Goal: Contribute content: Add original content to the website for others to see

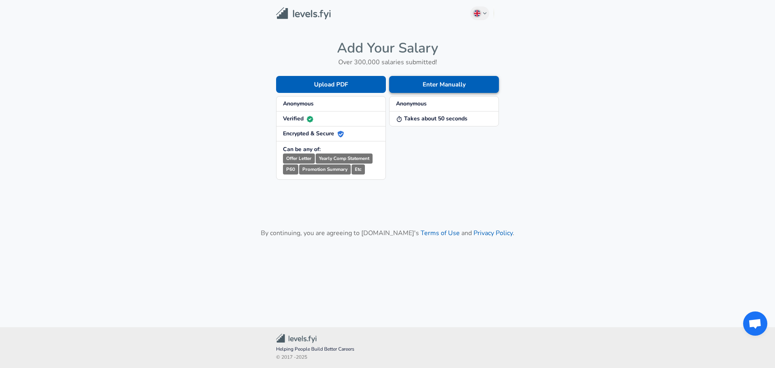
click at [441, 86] on button "Enter Manually" at bounding box center [444, 84] width 110 height 17
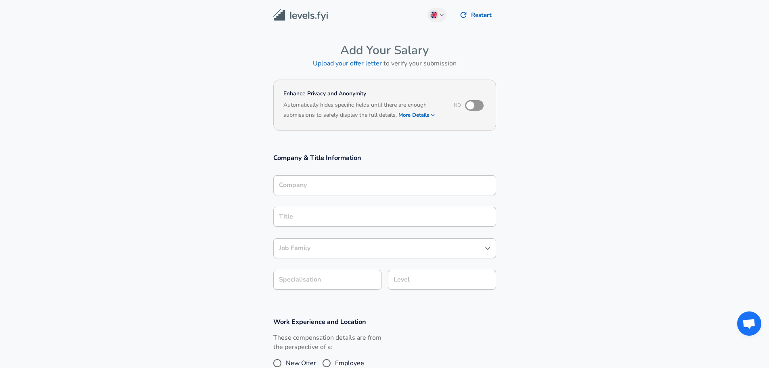
click at [351, 178] on div "Company" at bounding box center [384, 185] width 223 height 20
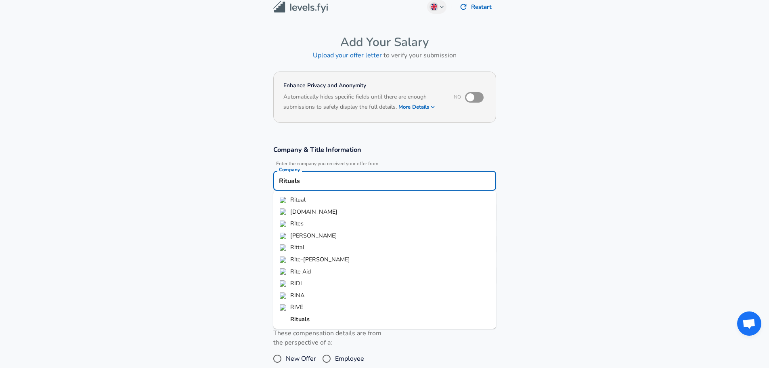
type input "Rituals"
click at [201, 192] on section "Company & Title Information Enter the company you received your offer from Comp…" at bounding box center [384, 219] width 769 height 167
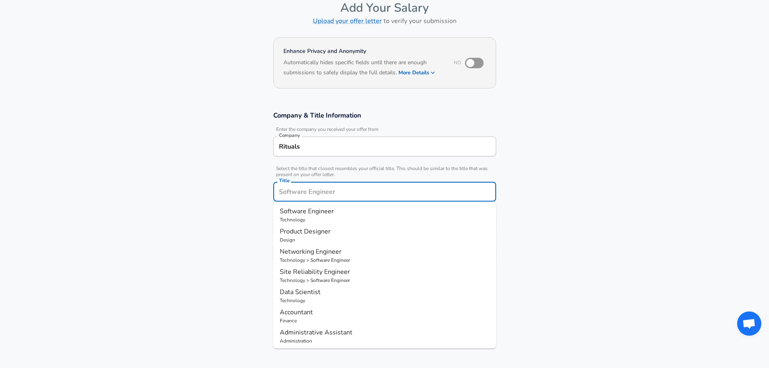
scroll to position [59, 0]
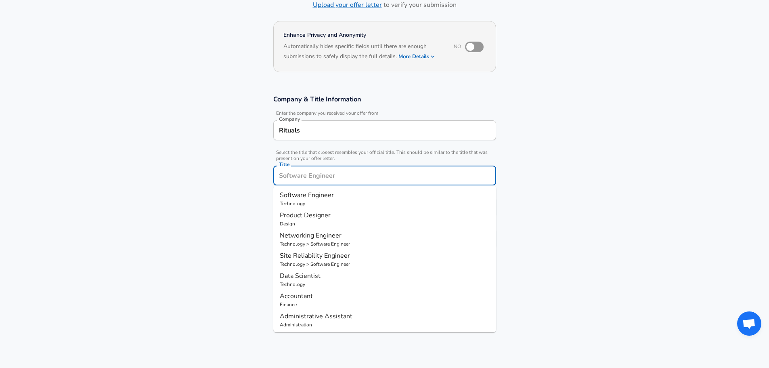
click at [292, 180] on input "Title" at bounding box center [384, 175] width 215 height 13
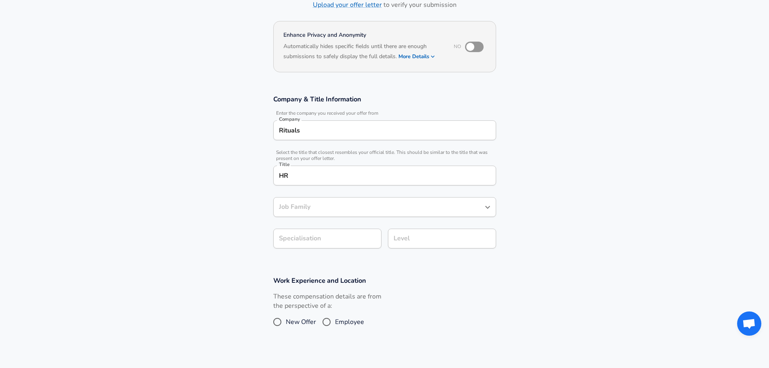
click at [222, 217] on section "Company & Title Information Enter the company you received your offer from Comp…" at bounding box center [384, 175] width 769 height 181
click at [284, 174] on input "HR" at bounding box center [384, 175] width 215 height 13
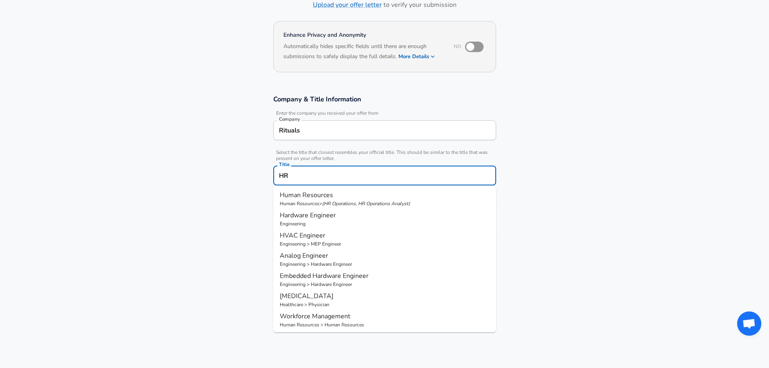
click at [317, 201] on p "Human Resources > ( HR Operations, HR Operations Analyst )" at bounding box center [385, 203] width 210 height 7
type input "Human Resources"
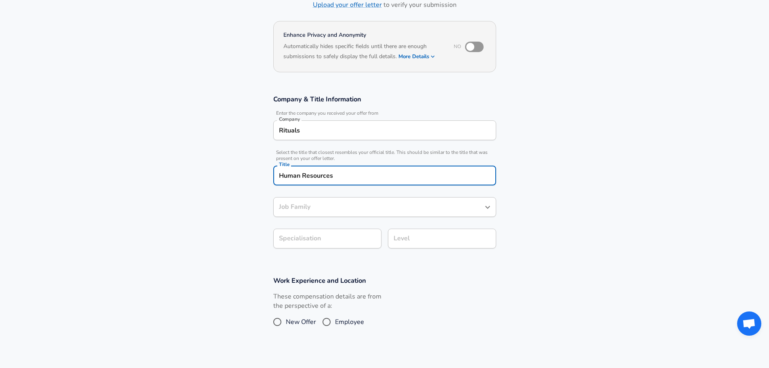
type input "Human Resources"
click at [317, 209] on input "Human Resources" at bounding box center [378, 207] width 203 height 13
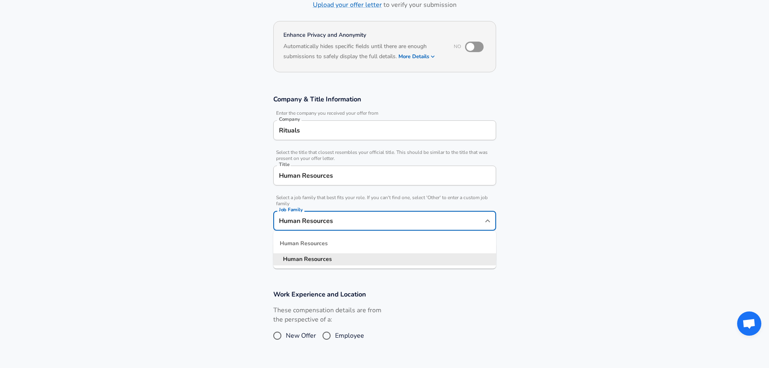
scroll to position [75, 0]
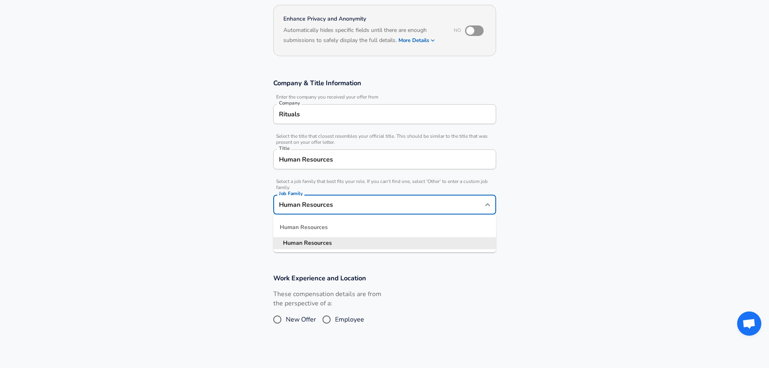
click at [315, 241] on strong "Resources" at bounding box center [318, 242] width 28 height 8
click at [243, 244] on section "Company & Title Information Enter the company you received your offer from Comp…" at bounding box center [384, 166] width 769 height 195
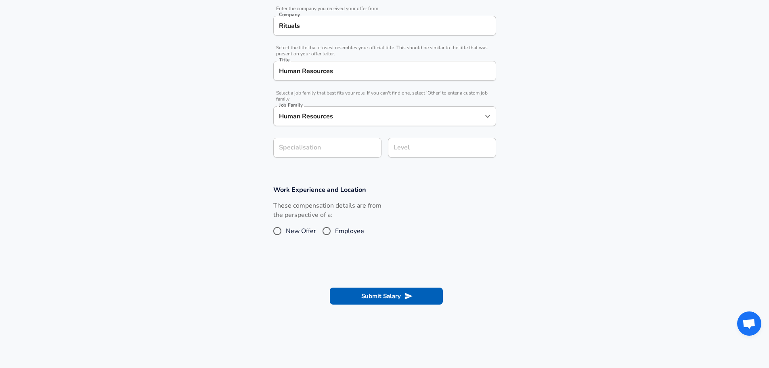
click at [426, 139] on div "Level" at bounding box center [442, 148] width 108 height 20
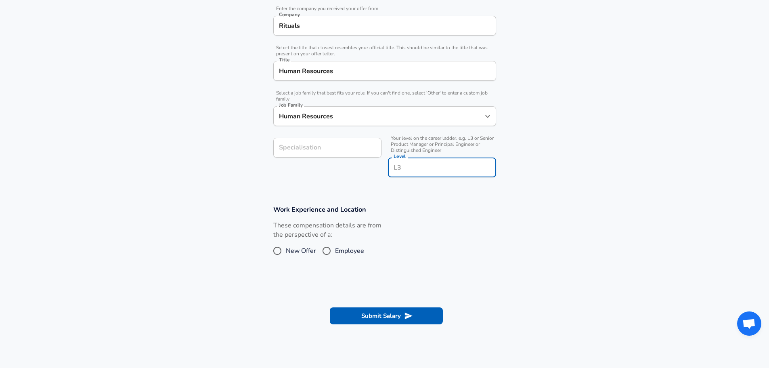
scroll to position [179, 0]
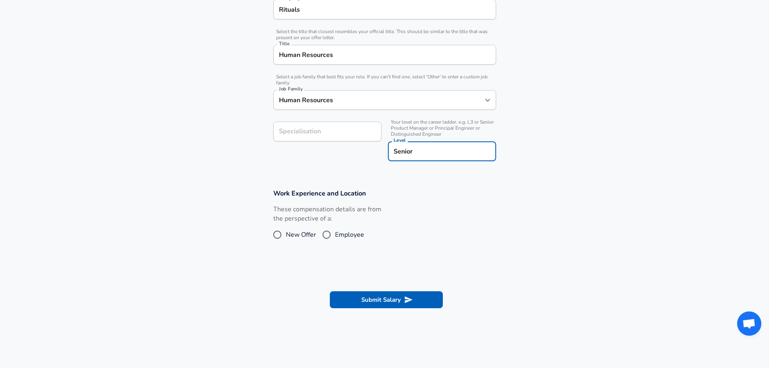
type input "Senior"
click at [328, 230] on input "Employee" at bounding box center [326, 234] width 17 height 13
radio input "true"
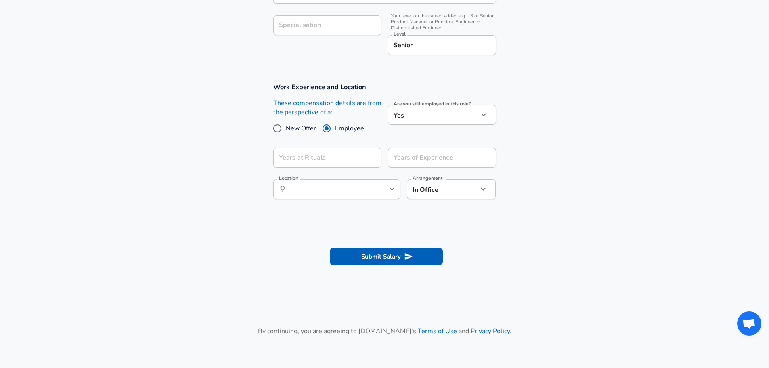
scroll to position [286, 0]
click at [331, 162] on input "Years at Rituals" at bounding box center [318, 157] width 90 height 20
type input "0"
type input "15"
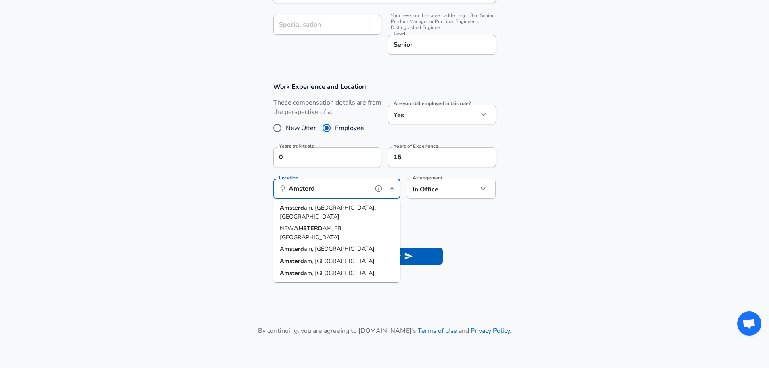
click at [320, 207] on span "am, [GEOGRAPHIC_DATA], [GEOGRAPHIC_DATA]" at bounding box center [328, 211] width 96 height 17
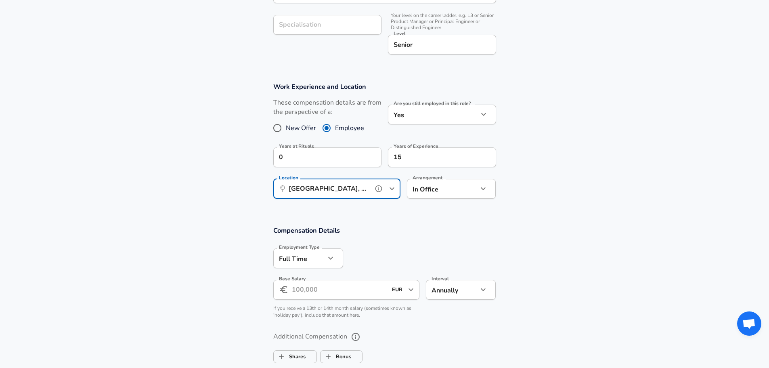
type input "[GEOGRAPHIC_DATA], [GEOGRAPHIC_DATA], [GEOGRAPHIC_DATA]"
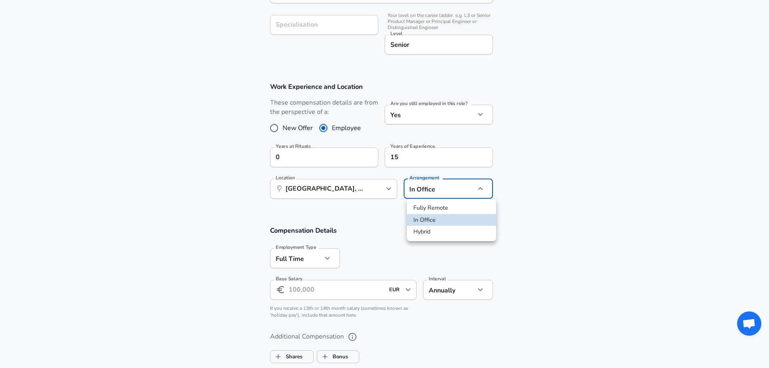
click at [433, 219] on li "In Office" at bounding box center [451, 220] width 89 height 12
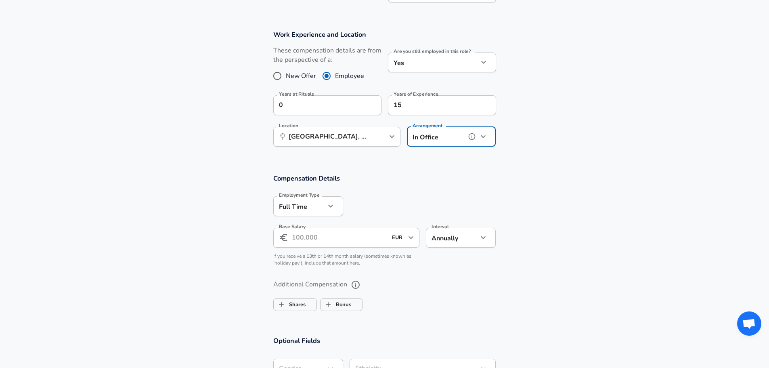
scroll to position [338, 0]
click at [351, 235] on input "Base Salary" at bounding box center [340, 237] width 96 height 20
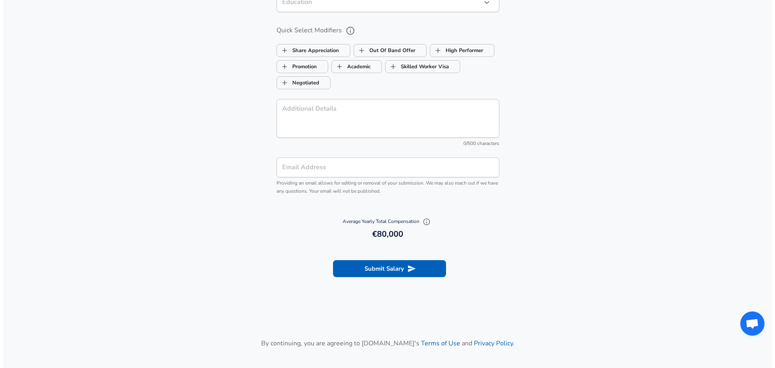
scroll to position [742, 0]
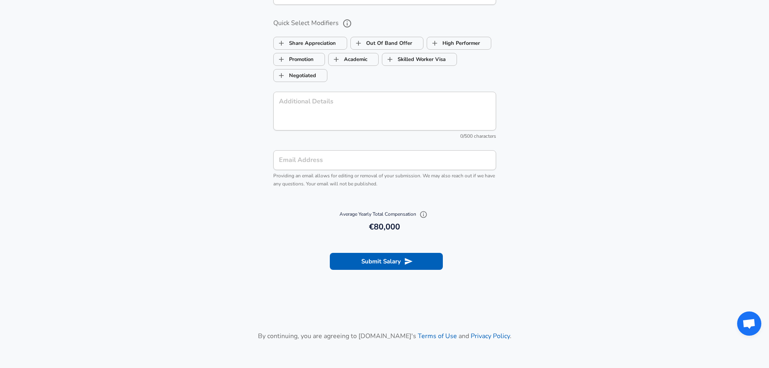
type input "80.000"
click at [372, 266] on button "Submit Salary" at bounding box center [386, 261] width 113 height 17
